Goal: Navigation & Orientation: Find specific page/section

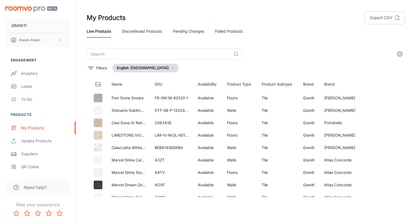
click at [200, 33] on link "Pending Changes" at bounding box center [188, 31] width 31 height 13
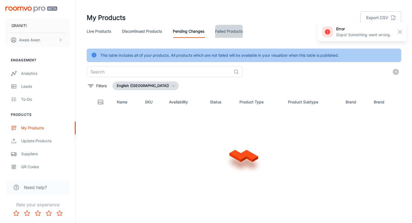
click at [230, 34] on link "Failed Products" at bounding box center [229, 31] width 28 height 13
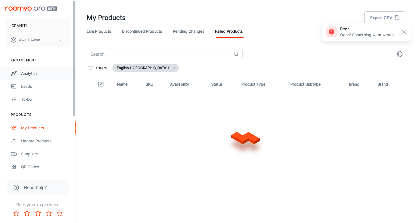
click at [40, 73] on div "Analytics" at bounding box center [45, 74] width 49 height 6
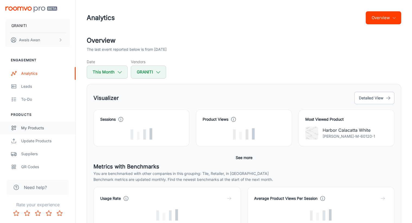
click at [36, 129] on div "My Products" at bounding box center [45, 128] width 49 height 6
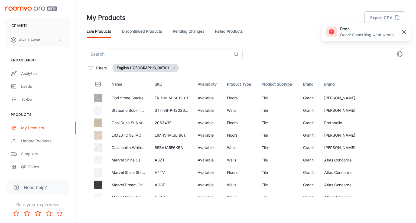
click at [405, 34] on rect "button" at bounding box center [403, 32] width 6 height 6
